Goal: Information Seeking & Learning: Learn about a topic

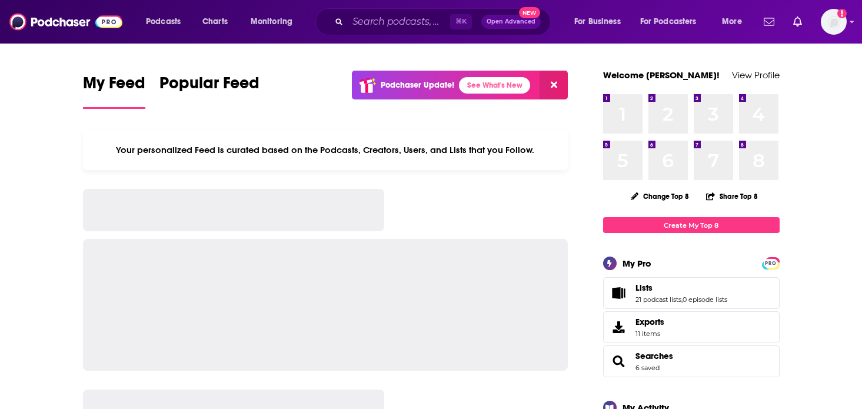
click at [391, 26] on input "Search podcasts, credits, & more..." at bounding box center [399, 21] width 102 height 19
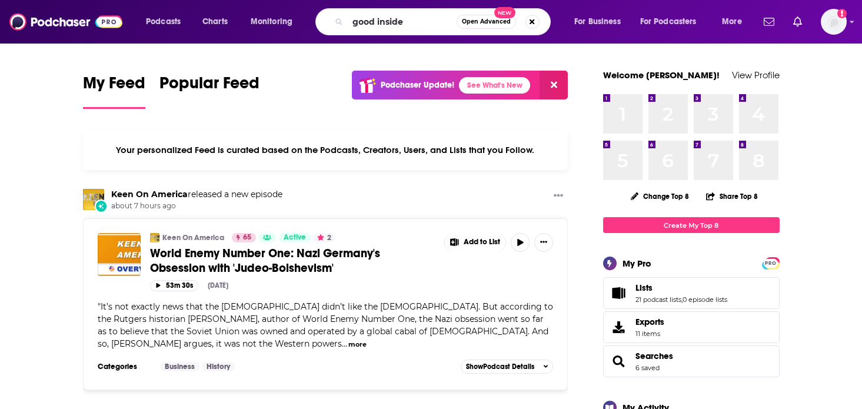
type input "good inside"
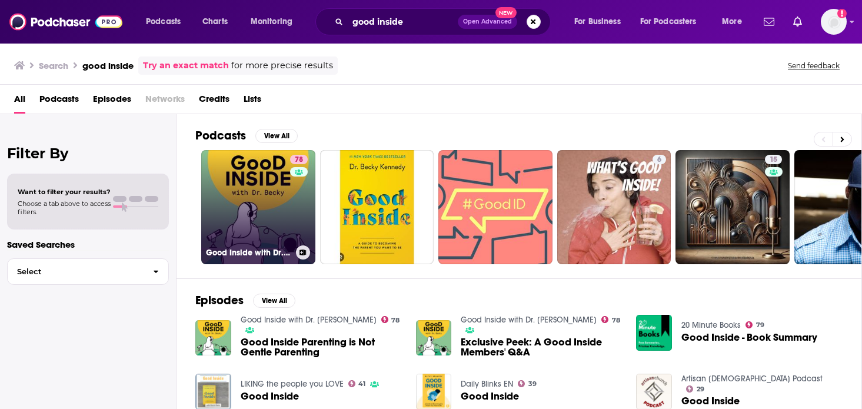
click at [237, 194] on link "78 Good Inside with Dr. [PERSON_NAME]" at bounding box center [258, 207] width 114 height 114
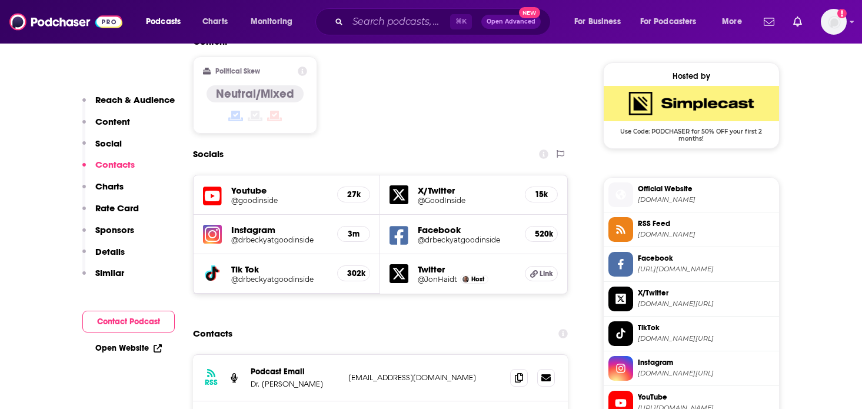
scroll to position [1089, 0]
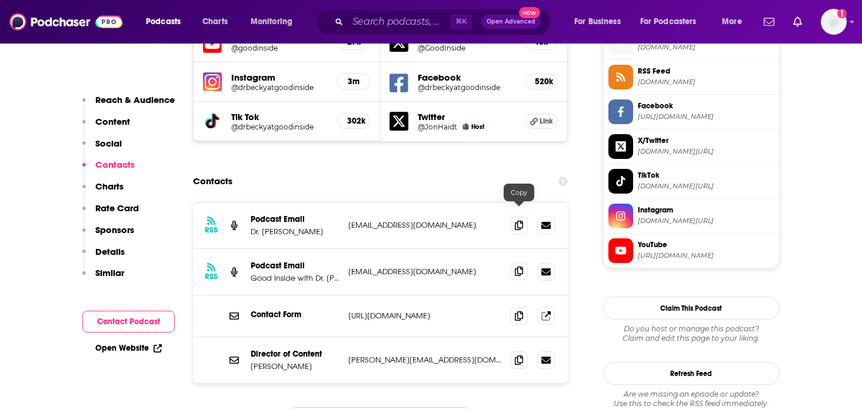
click at [515, 267] on icon at bounding box center [519, 271] width 8 height 9
click at [520, 355] on icon at bounding box center [519, 359] width 8 height 9
